Goal: Transaction & Acquisition: Purchase product/service

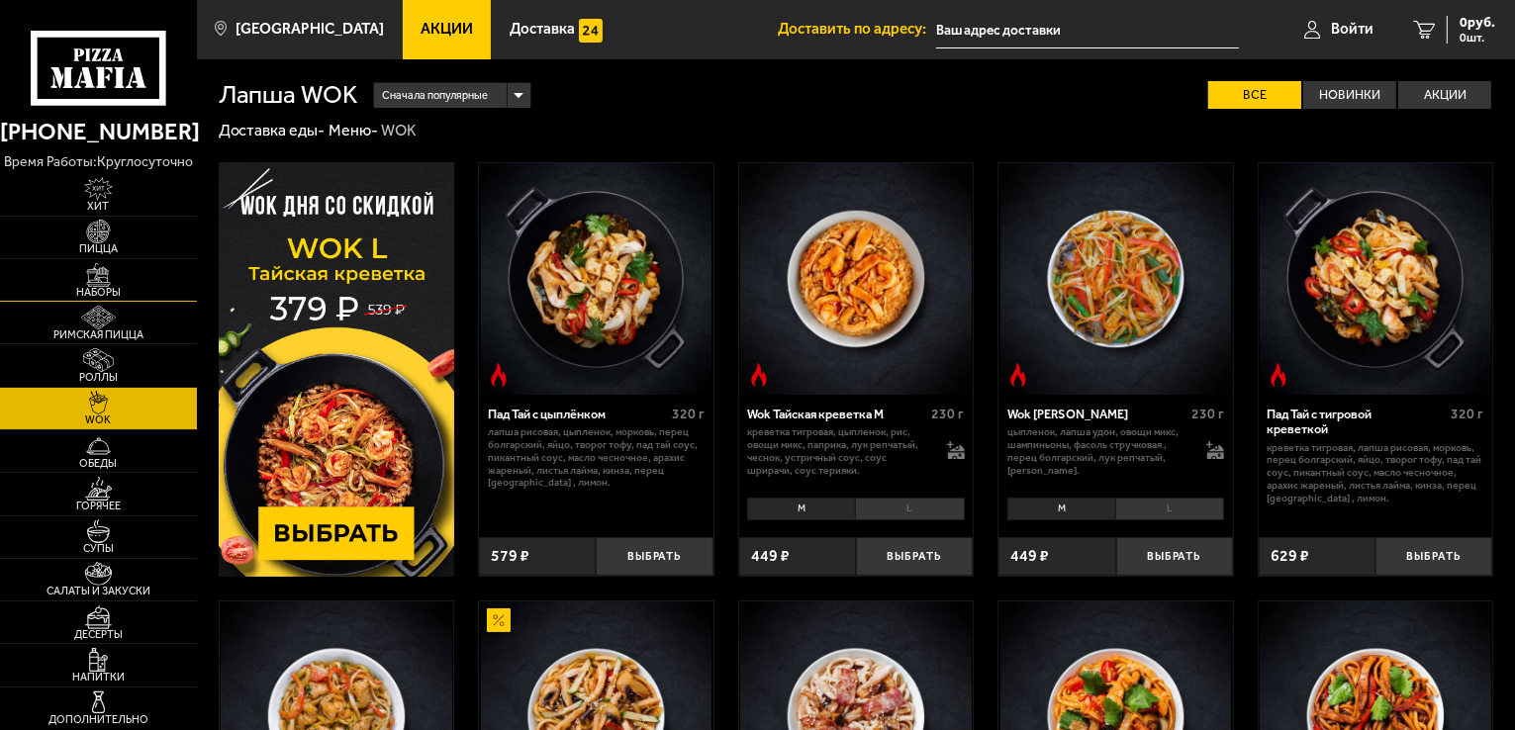
click at [106, 281] on img at bounding box center [98, 275] width 60 height 24
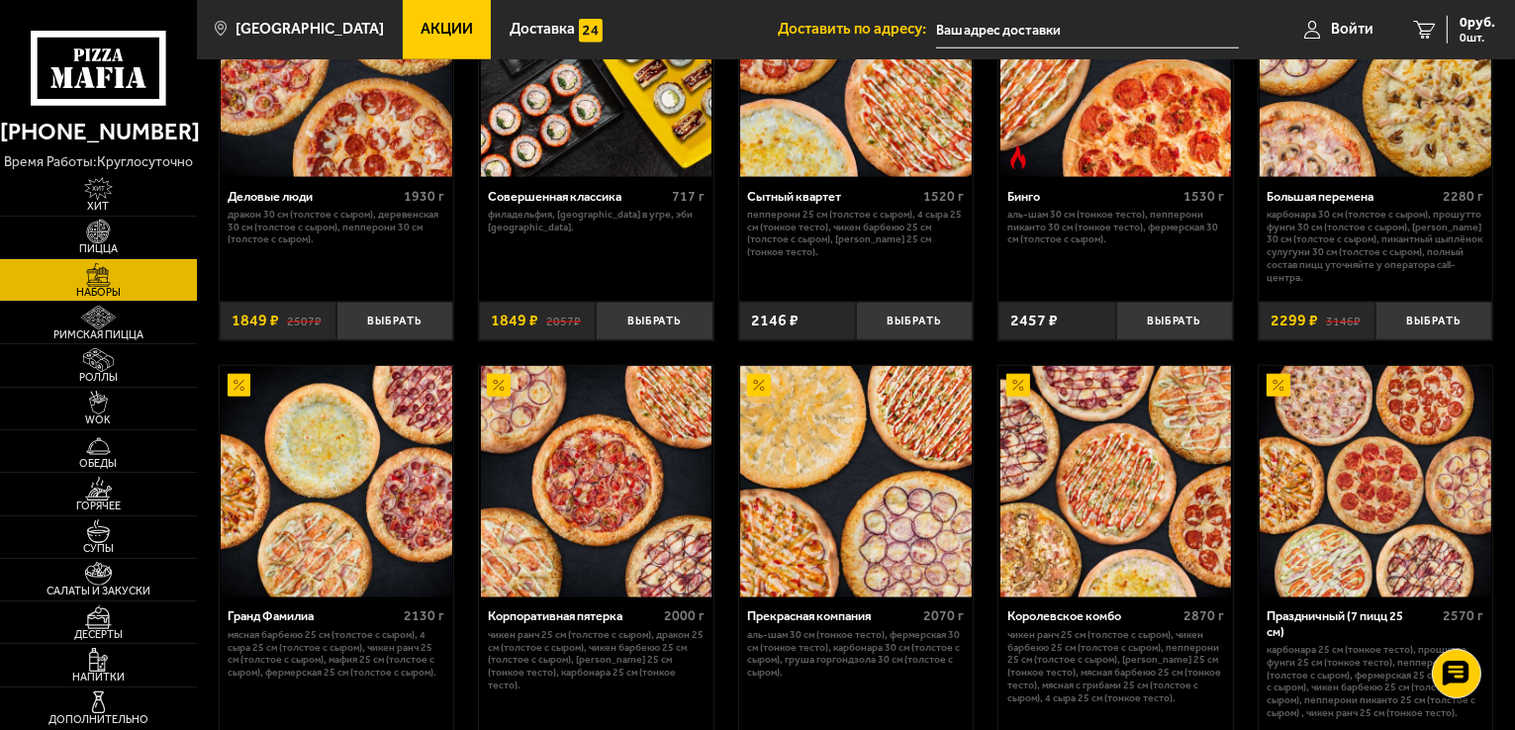
scroll to position [1683, 0]
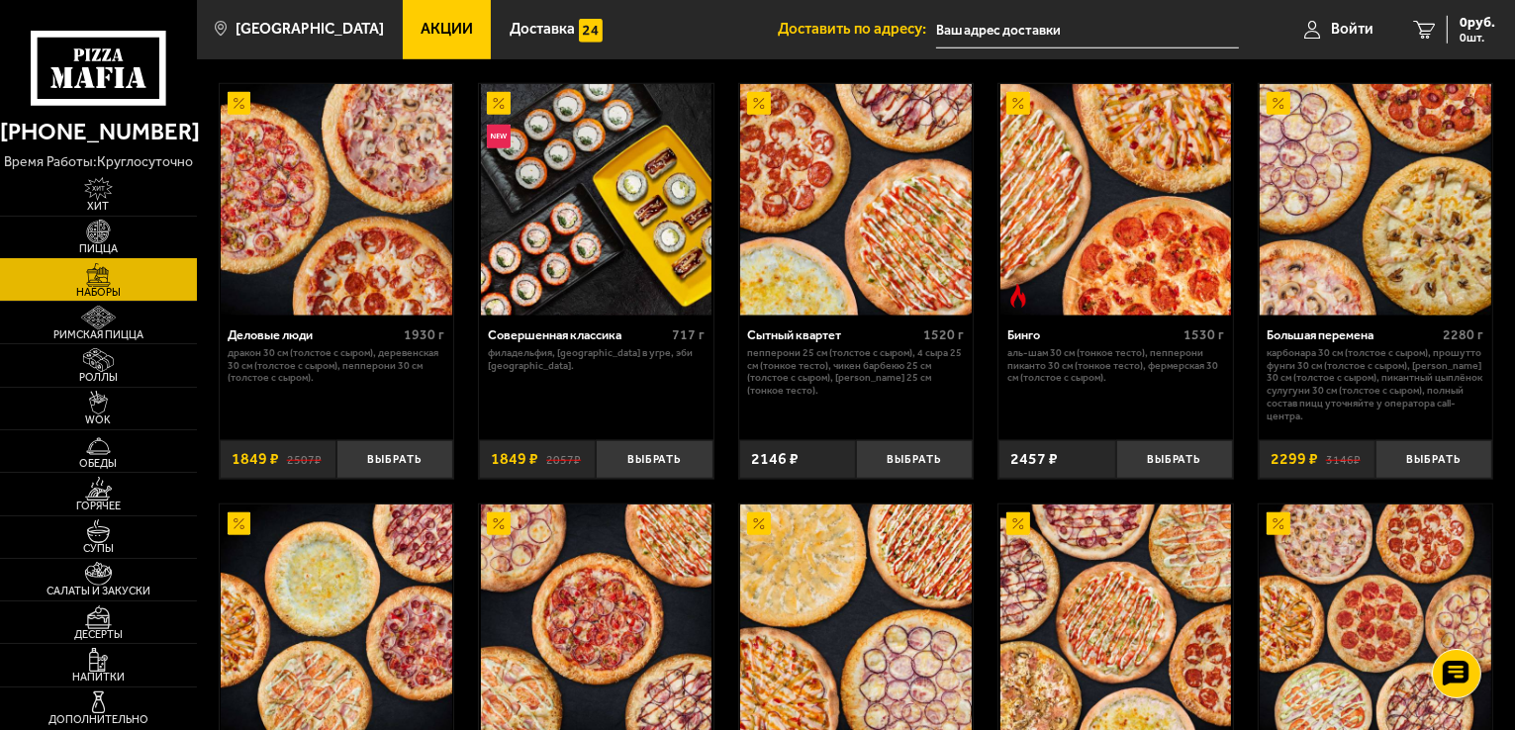
click at [107, 247] on span "Пицца" at bounding box center [98, 248] width 197 height 11
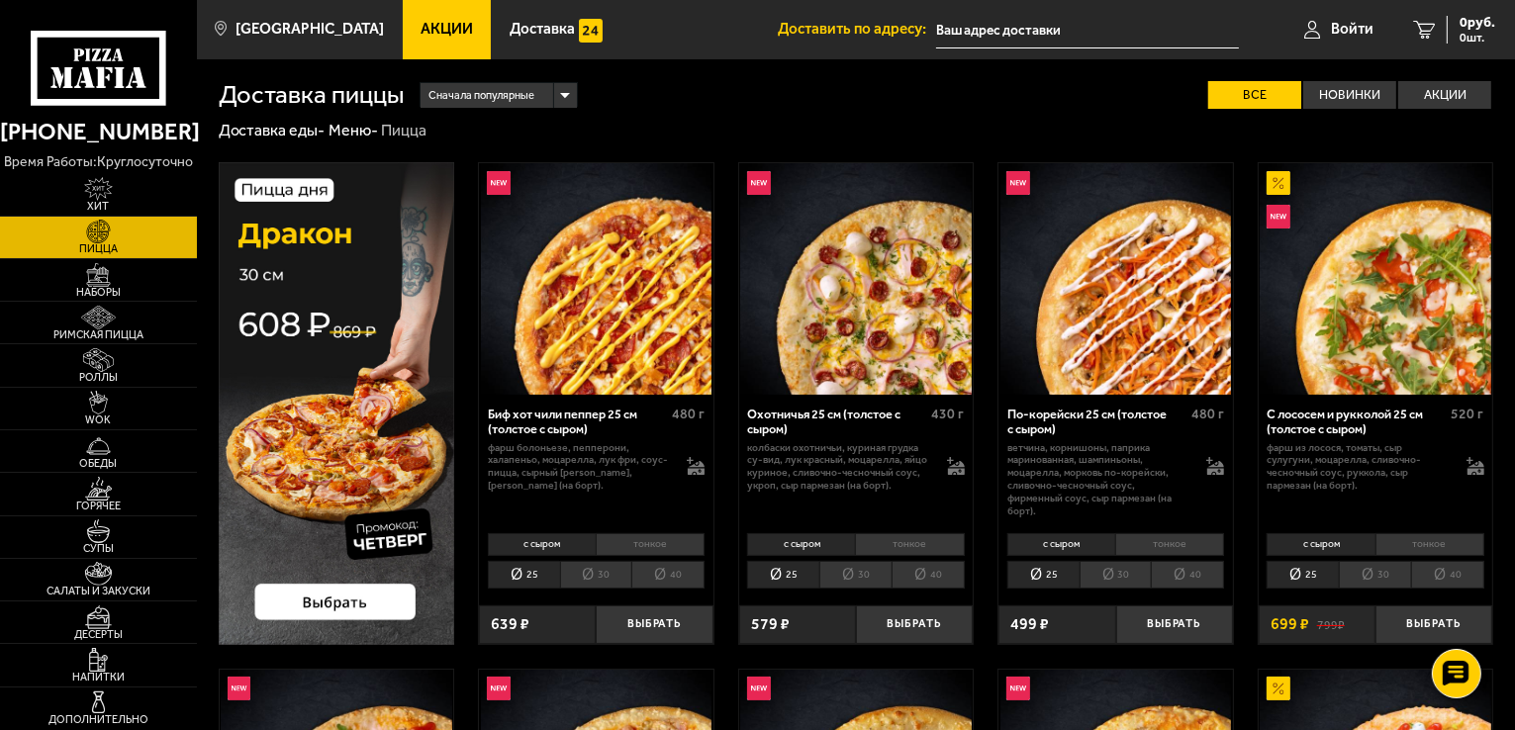
click at [426, 29] on span "Акции" at bounding box center [447, 29] width 52 height 15
